Goal: Task Accomplishment & Management: Manage account settings

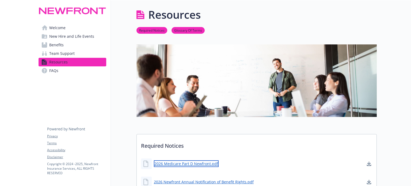
click at [189, 164] on link "2026 Medicare Part D Newfront.pdf" at bounding box center [186, 163] width 65 height 7
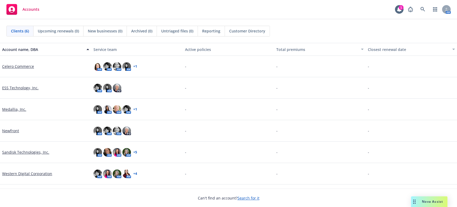
click at [6, 130] on link "Newfront" at bounding box center [10, 131] width 17 height 6
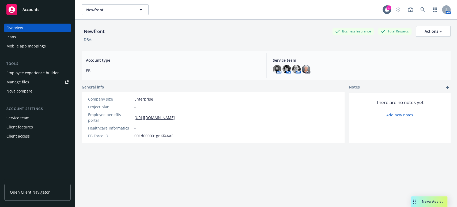
click at [26, 73] on div "Employee experience builder" at bounding box center [32, 73] width 52 height 9
click at [445, 10] on icon at bounding box center [446, 9] width 3 height 3
click at [400, 24] on link "Log out" at bounding box center [419, 24] width 54 height 11
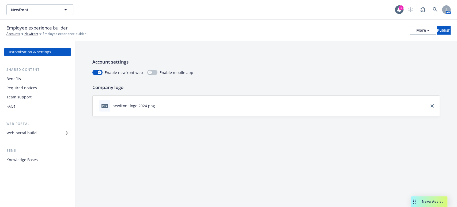
click at [18, 88] on div "Required notices" at bounding box center [21, 88] width 31 height 9
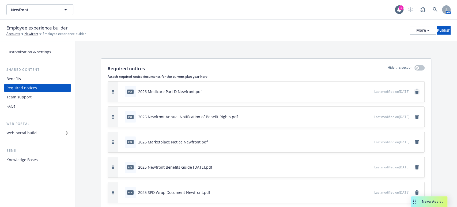
click at [415, 91] on icon "remove" at bounding box center [417, 91] width 4 height 4
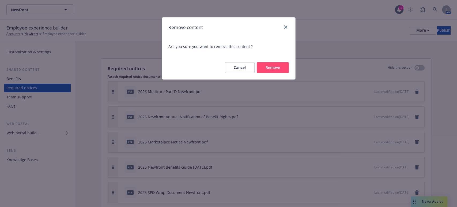
click at [268, 67] on button "Remove" at bounding box center [273, 67] width 32 height 11
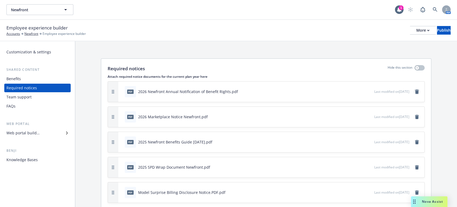
click at [415, 92] on icon "remove" at bounding box center [417, 91] width 4 height 4
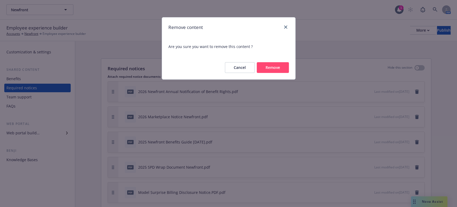
click at [270, 68] on button "Remove" at bounding box center [273, 67] width 32 height 11
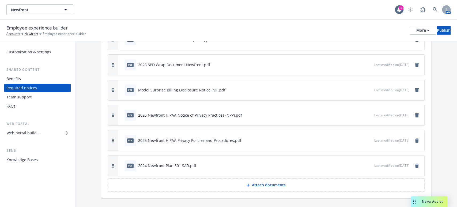
scroll to position [87, 0]
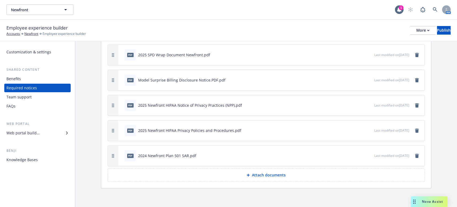
click at [247, 175] on icon at bounding box center [248, 174] width 3 height 3
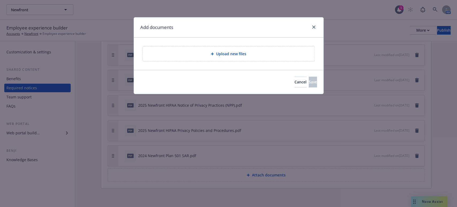
click at [212, 52] on icon at bounding box center [212, 53] width 3 height 3
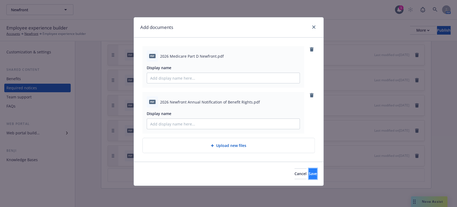
click at [309, 173] on button "Save" at bounding box center [313, 173] width 8 height 11
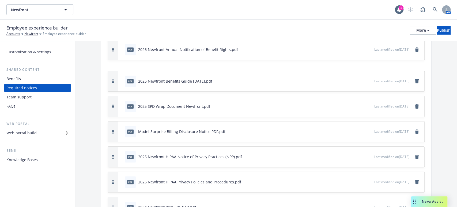
scroll to position [0, 0]
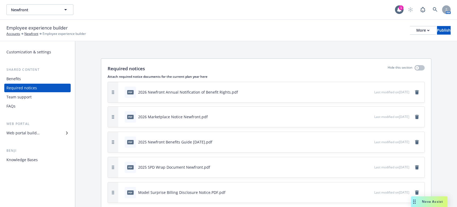
drag, startPoint x: 112, startPoint y: 180, endPoint x: 116, endPoint y: 89, distance: 90.3
click at [116, 89] on button "button" at bounding box center [113, 92] width 10 height 20
drag, startPoint x: 113, startPoint y: 156, endPoint x: 113, endPoint y: 90, distance: 65.6
click at [113, 90] on icon "button" at bounding box center [113, 92] width 2 height 4
click at [437, 30] on div "Publish" at bounding box center [444, 30] width 14 height 8
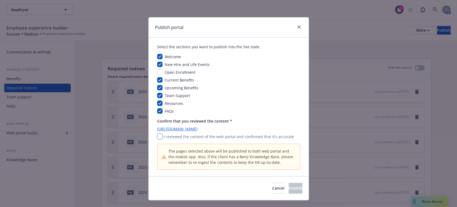
click at [159, 136] on input "checkbox" at bounding box center [159, 136] width 5 height 5
checkbox input "true"
click at [289, 187] on span "Publish" at bounding box center [296, 187] width 14 height 5
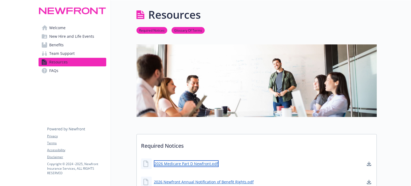
click at [172, 163] on link "2026 Medicare Part D Newfront.pdf" at bounding box center [186, 163] width 65 height 7
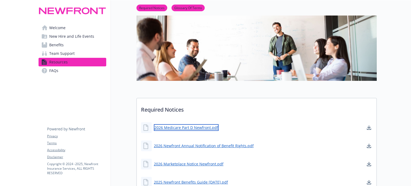
scroll to position [54, 0]
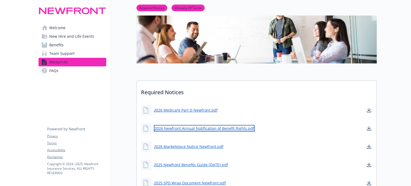
click at [184, 129] on link "2026 Newfront Annual Notification of Benefit Rights.pdf" at bounding box center [204, 128] width 101 height 7
